Goal: Book appointment/travel/reservation

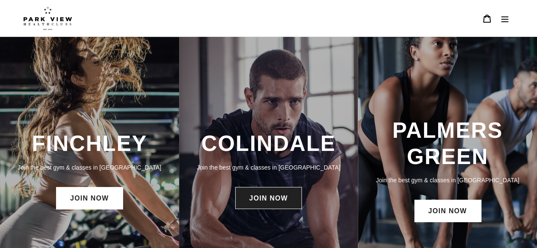
click at [270, 197] on link "JOIN NOW" at bounding box center [268, 198] width 67 height 22
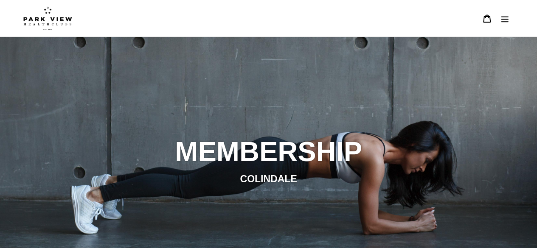
click at [501, 19] on icon "Menu" at bounding box center [504, 19] width 7 height 6
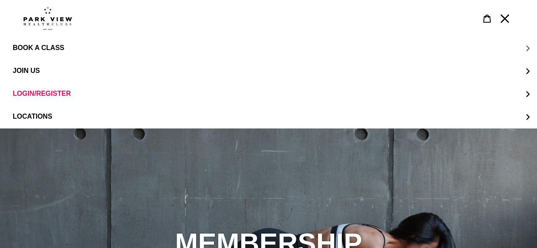
click at [50, 48] on span "BOOK A CLASS" at bounding box center [38, 48] width 51 height 8
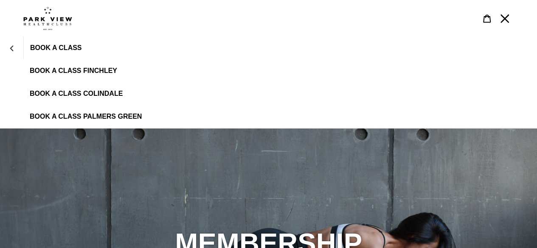
click at [70, 92] on span "BOOK A CLASS COLINDALE" at bounding box center [76, 94] width 93 height 8
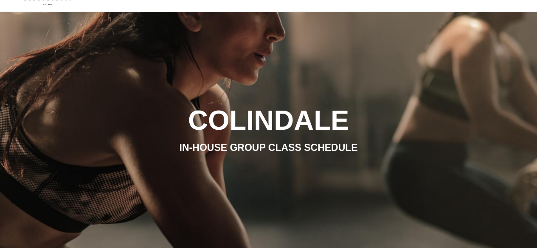
scroll to position [23, 0]
